Goal: Task Accomplishment & Management: Manage account settings

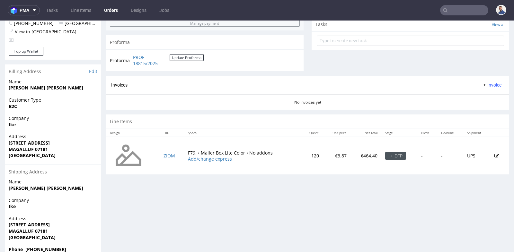
scroll to position [5, 0]
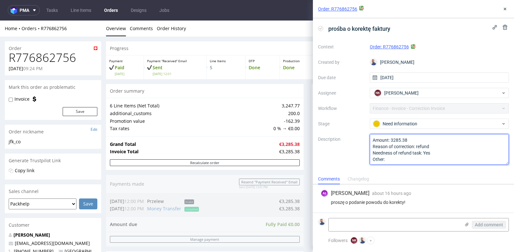
click at [431, 148] on textarea "Amount: 3285.38 Reason of correction: refund Needness of refund task: Yes Other:" at bounding box center [439, 149] width 139 height 31
click at [432, 144] on textarea "Amount: 3285.38 Reason of correction: refund Needness of refund task: Yes Other:" at bounding box center [439, 149] width 139 height 31
type textarea "Amount: 3285.38 Reason of correction: refund due to a complaint approved by [PE…"
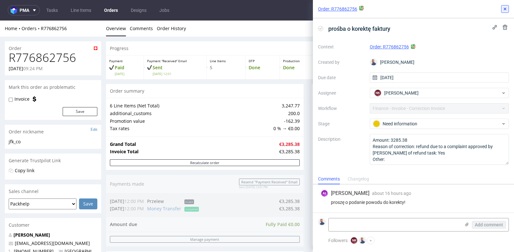
click at [504, 6] on button at bounding box center [505, 9] width 8 height 8
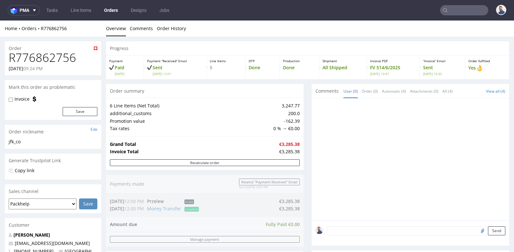
click at [462, 18] on nav "pma Tasks Line Items Orders Designs Jobs" at bounding box center [257, 10] width 514 height 21
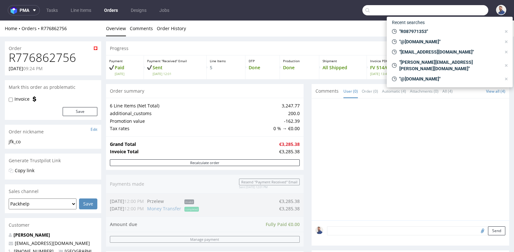
click at [463, 13] on input "text" at bounding box center [425, 10] width 126 height 10
paste input "f.delamotte@minervaverlag.de"
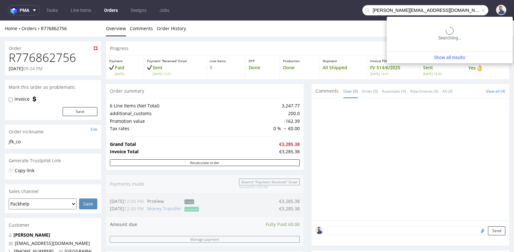
type input "f.delamotte@minervaverlag.de"
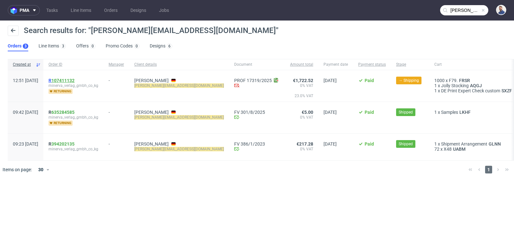
click at [75, 81] on link "107411132" at bounding box center [62, 80] width 23 height 5
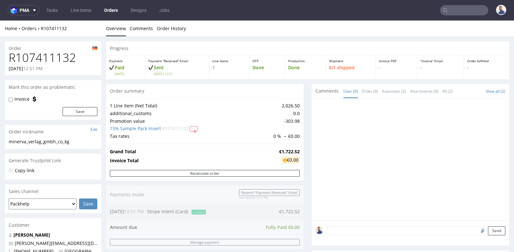
drag, startPoint x: 376, startPoint y: 133, endPoint x: 341, endPoint y: 133, distance: 35.7
click at [341, 133] on div at bounding box center [412, 161] width 194 height 118
click at [303, 129] on div "Progress Payment Paid Fri 15 Aug Payment “Received” Email Sent Fri 15 Aug 12:51…" at bounding box center [307, 232] width 403 height 383
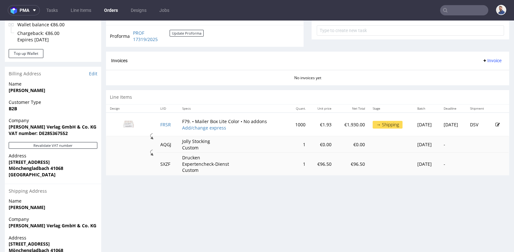
scroll to position [243, 0]
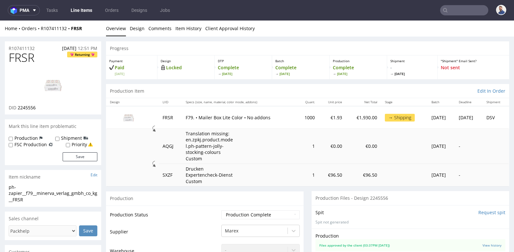
click at [297, 193] on div "Production" at bounding box center [205, 198] width 198 height 14
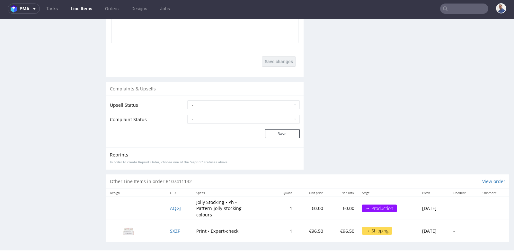
scroll to position [1056, 0]
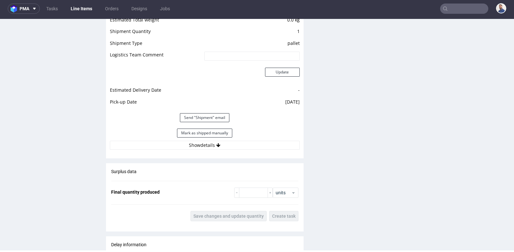
scroll to position [742, 0]
click at [214, 142] on button "Show details" at bounding box center [205, 145] width 190 height 9
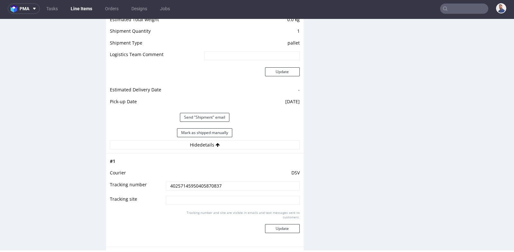
click at [216, 183] on input "40257145950405870837" at bounding box center [233, 186] width 134 height 9
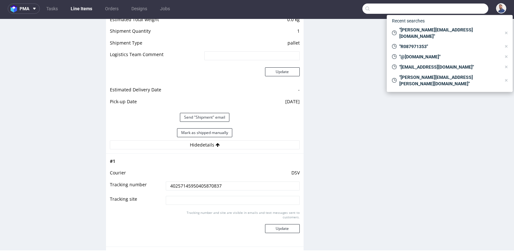
click at [455, 7] on input "text" at bounding box center [425, 9] width 126 height 10
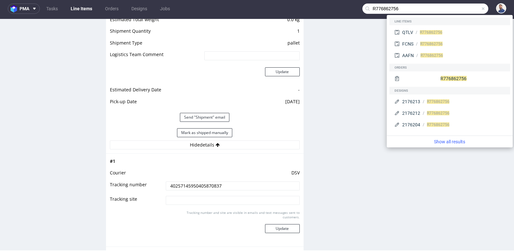
type input "R776862756"
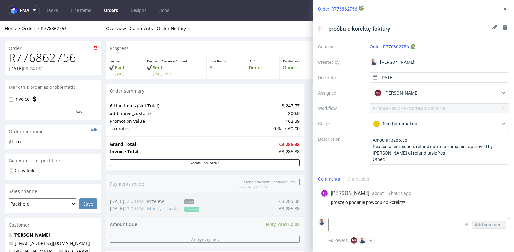
click at [59, 59] on h1 "R776862756" at bounding box center [53, 57] width 89 height 13
copy h1 "R776862756"
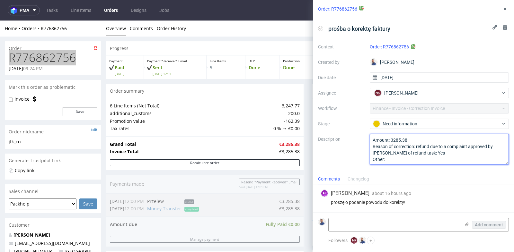
click at [503, 147] on textarea "Amount: 3285.38 Reason of correction: refund due to a complaint approved by [PE…" at bounding box center [439, 149] width 139 height 31
type textarea "Amount: 3285.38 Reason of correction: refund due to a complaint approved by [PE…"
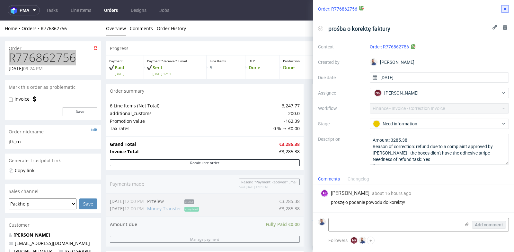
click at [505, 8] on use at bounding box center [505, 9] width 3 height 3
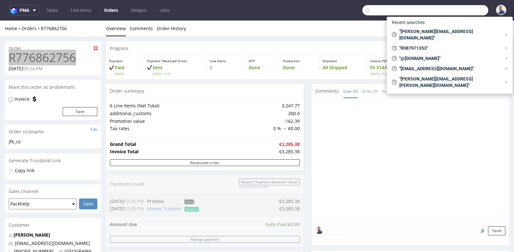
click at [467, 6] on input "text" at bounding box center [425, 10] width 126 height 10
paste input "[EMAIL_ADDRESS][DOMAIN_NAME]"
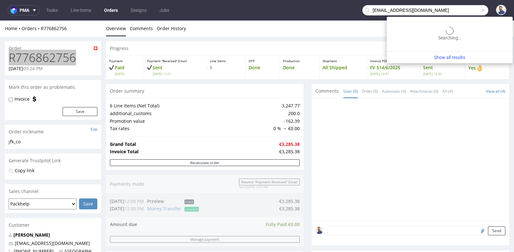
type input "[EMAIL_ADDRESS][DOMAIN_NAME]"
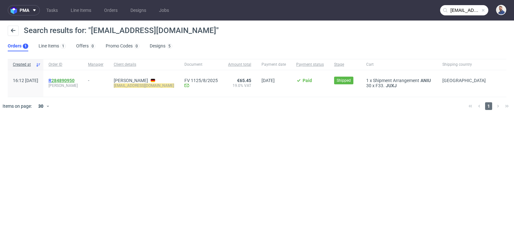
click at [75, 79] on link "284890950" at bounding box center [62, 80] width 23 height 5
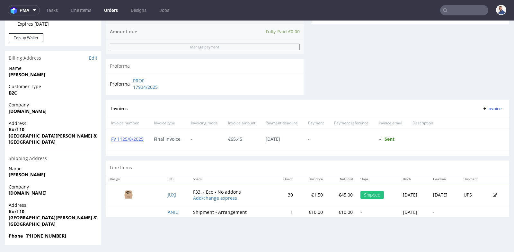
scroll to position [2, 0]
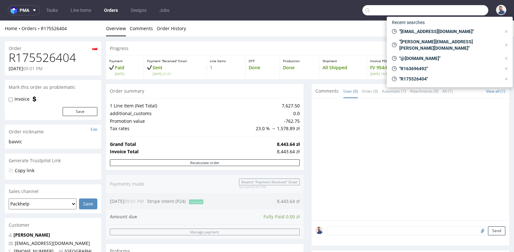
click at [449, 9] on input "text" at bounding box center [425, 10] width 126 height 10
paste input "R776862756"
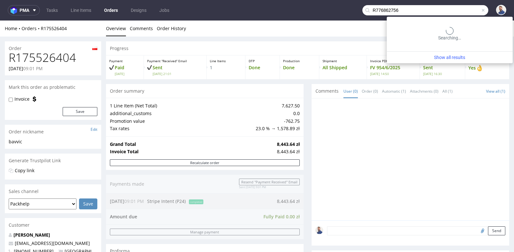
type input "R776862756"
